Goal: Check status: Check status

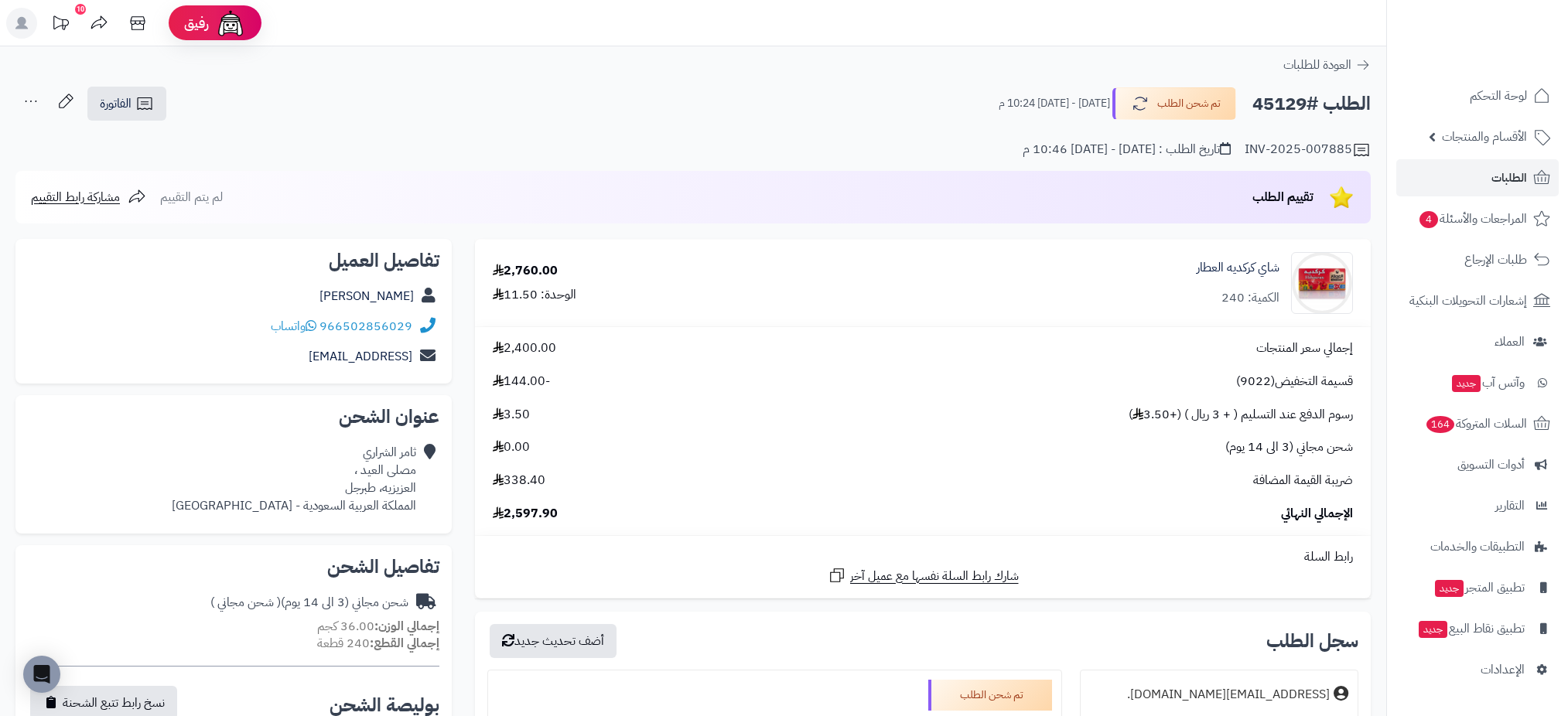
scroll to position [34, 0]
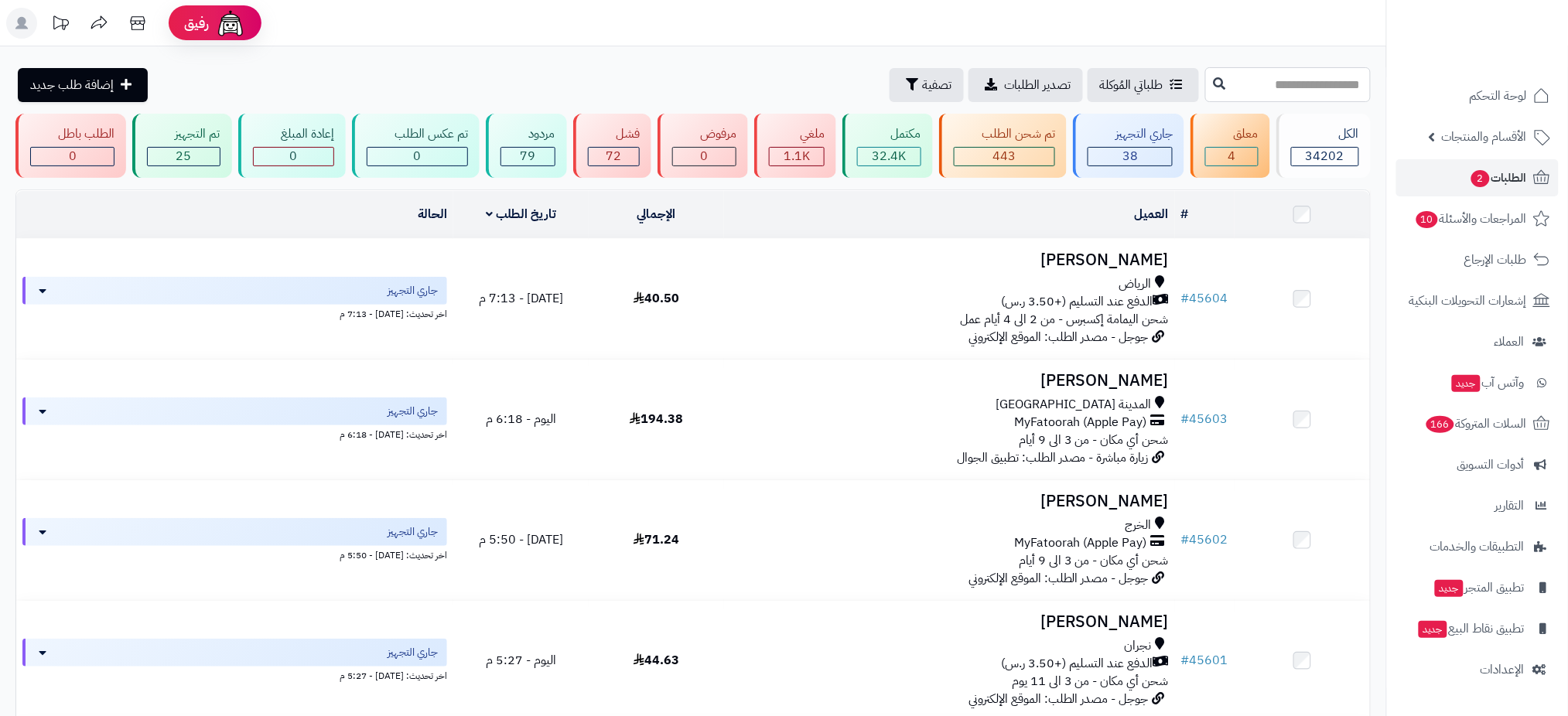
click at [1285, 80] on input "text" at bounding box center [1288, 84] width 165 height 35
paste input "*****"
type input "*****"
click at [1214, 80] on icon at bounding box center [1220, 83] width 13 height 13
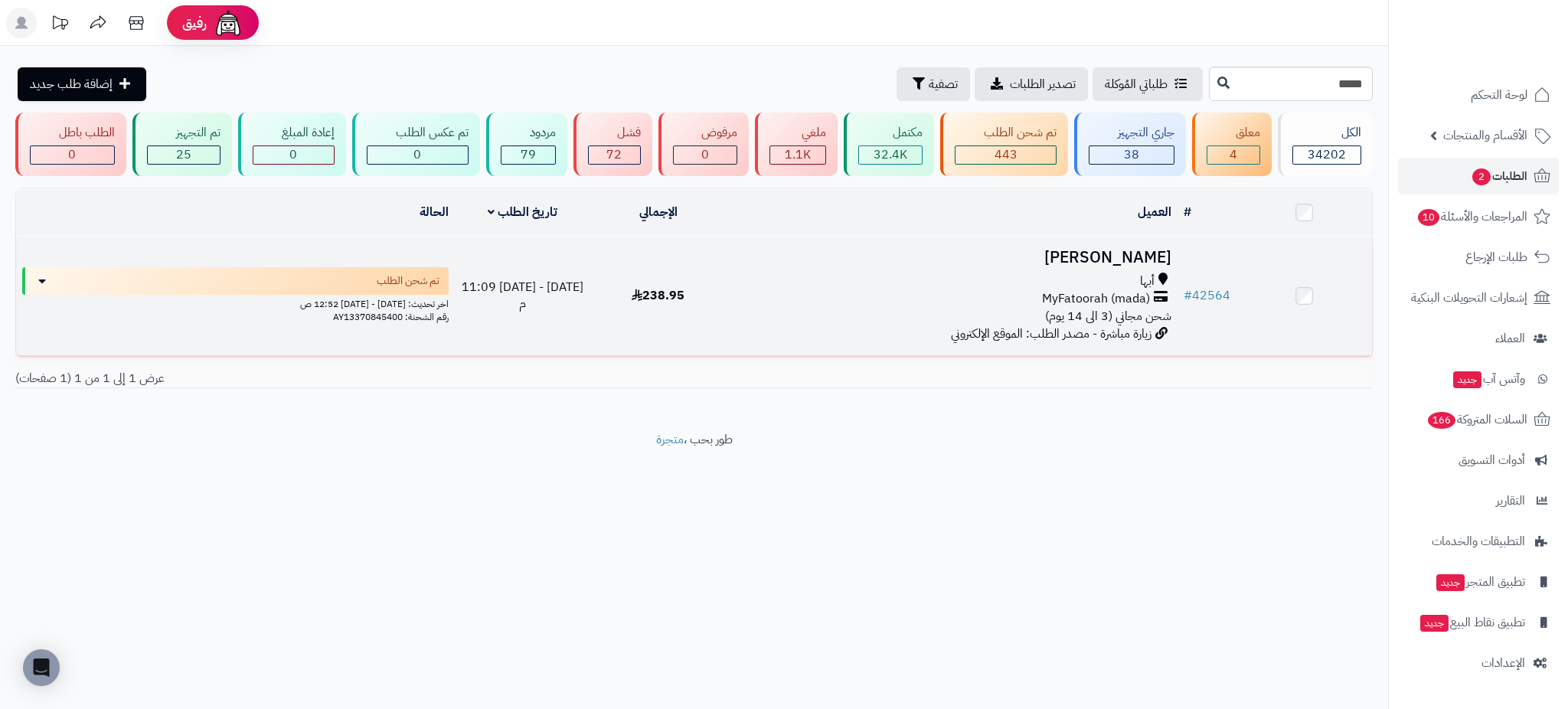
click at [1119, 256] on h3 "نوره العسيري" at bounding box center [951, 257] width 440 height 18
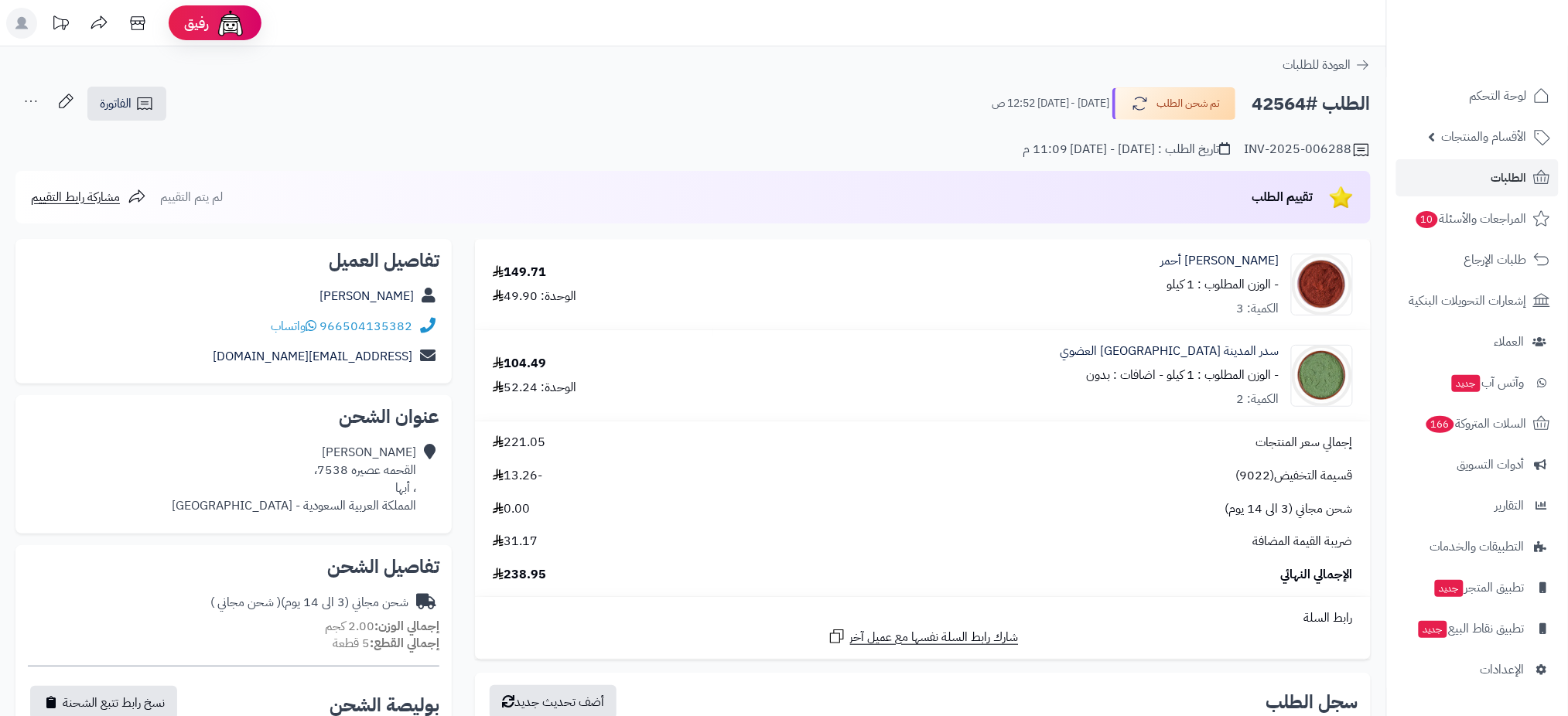
scroll to position [626, 0]
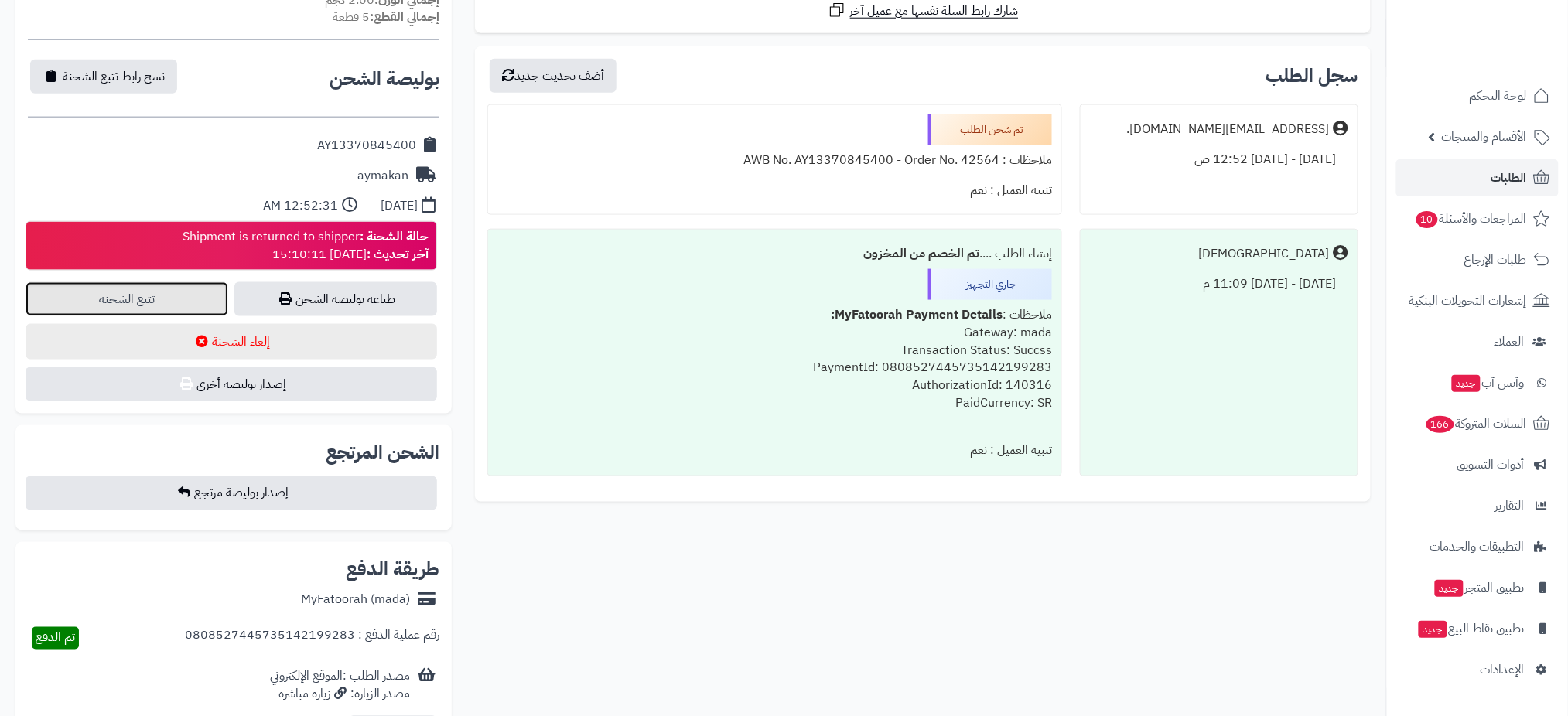
click at [134, 298] on link "تتبع الشحنة" at bounding box center [127, 299] width 203 height 34
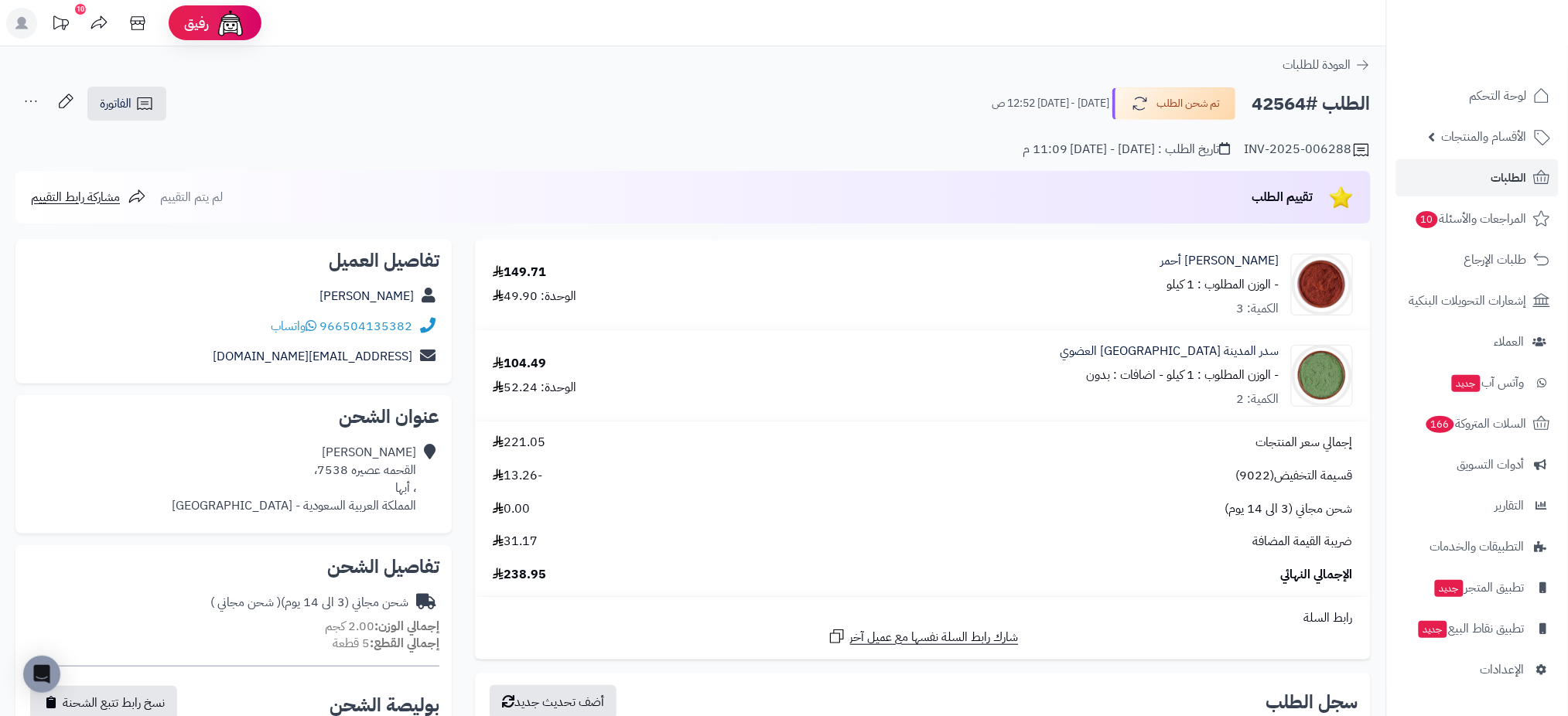
drag, startPoint x: 1304, startPoint y: 101, endPoint x: 1248, endPoint y: 107, distance: 56.3
click at [1248, 107] on div "الطلب #42564 تم شحن الطلب الأربعاء - ٩ يوليو ٢٠٢٥ - 12:52 ص" at bounding box center [1174, 104] width 393 height 32
copy h2 "42564"
